Goal: Information Seeking & Learning: Find contact information

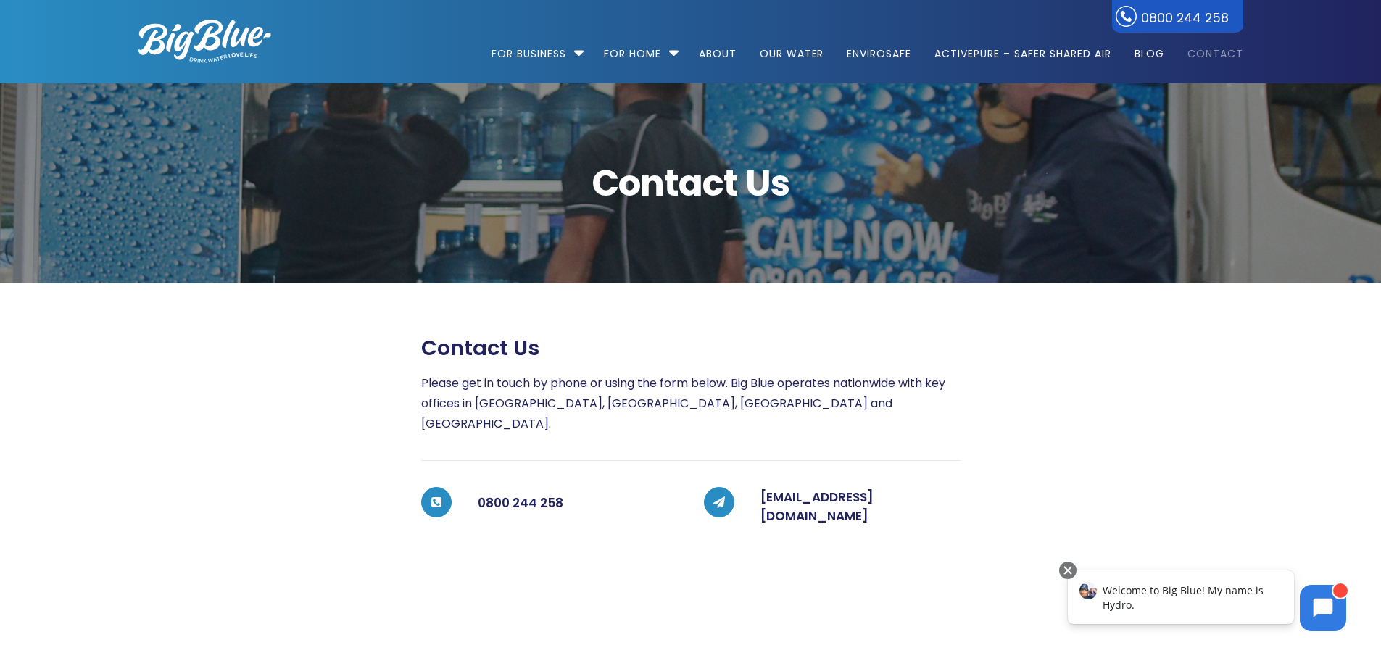
drag, startPoint x: 518, startPoint y: 484, endPoint x: 611, endPoint y: 481, distance: 92.1
click at [611, 489] on h5 "0800 244 258" at bounding box center [578, 503] width 200 height 29
drag, startPoint x: 574, startPoint y: 484, endPoint x: 480, endPoint y: 505, distance: 96.7
drag, startPoint x: 476, startPoint y: 482, endPoint x: 561, endPoint y: 496, distance: 86.7
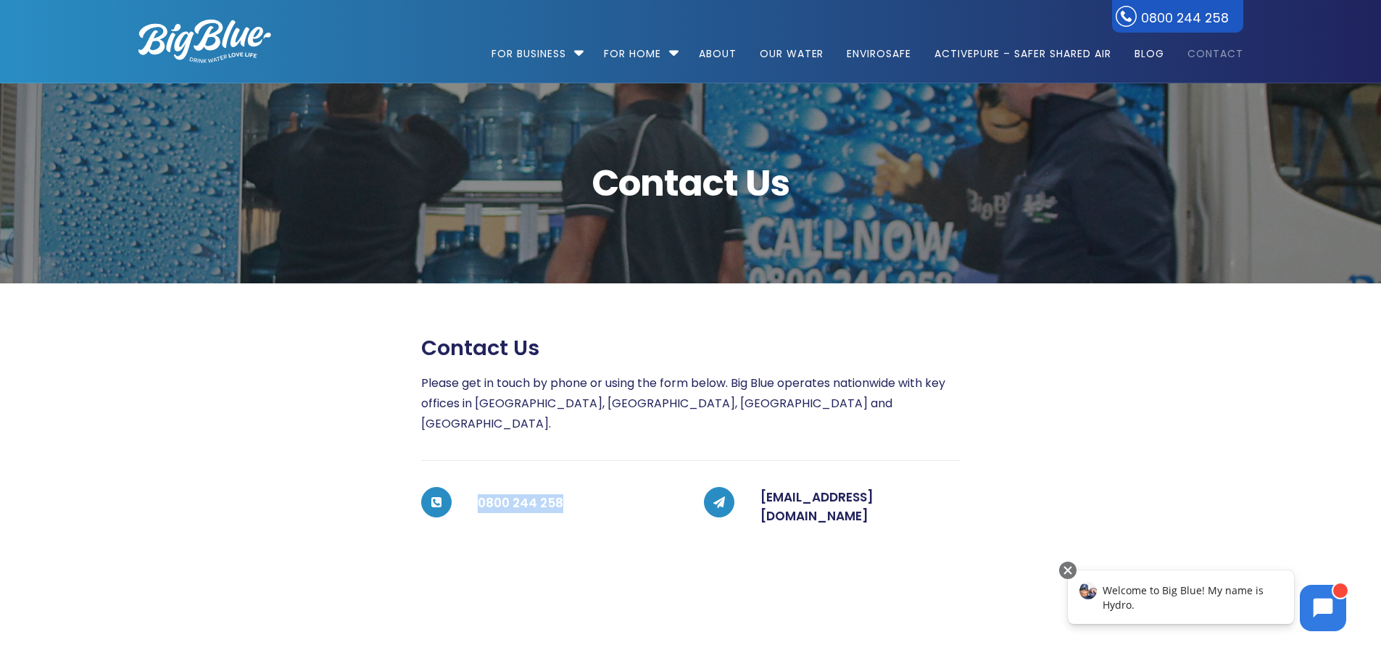
click at [561, 496] on div "0800 244 258" at bounding box center [565, 503] width 226 height 32
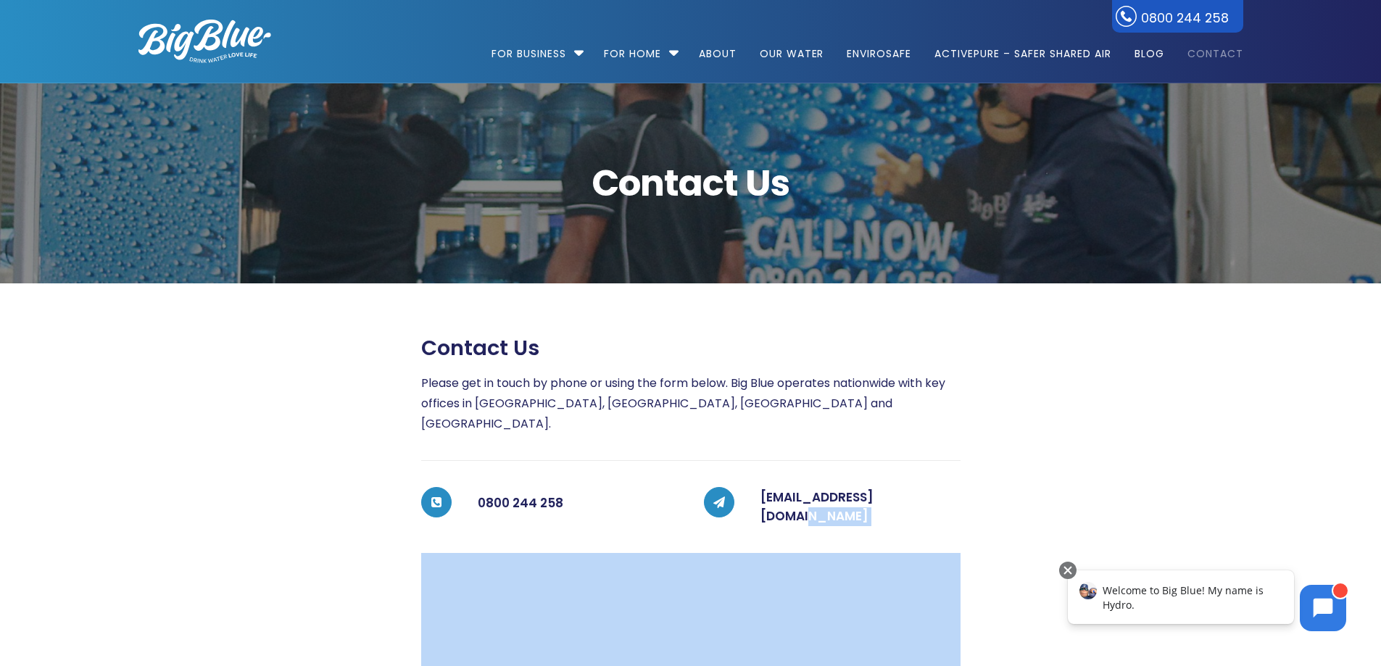
drag, startPoint x: 925, startPoint y: 481, endPoint x: 1006, endPoint y: 490, distance: 82.5
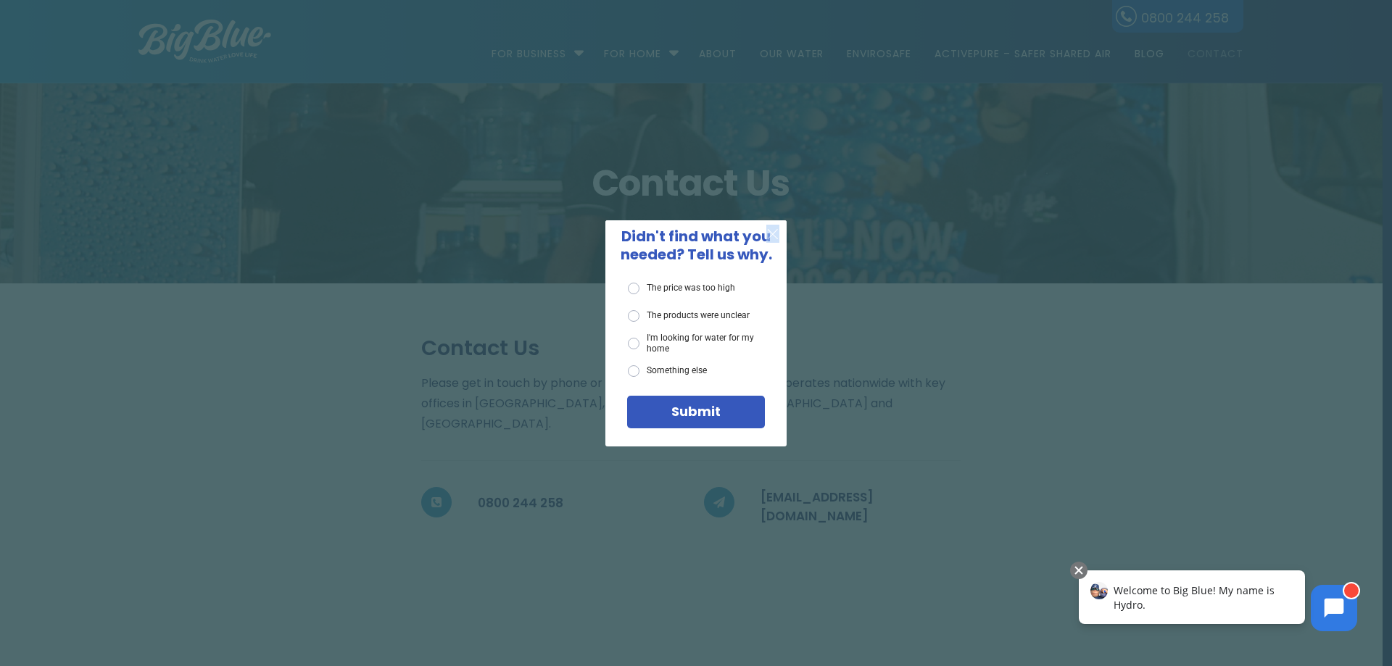
click at [774, 231] on span "X" at bounding box center [772, 234] width 13 height 18
